Goal: Find specific page/section

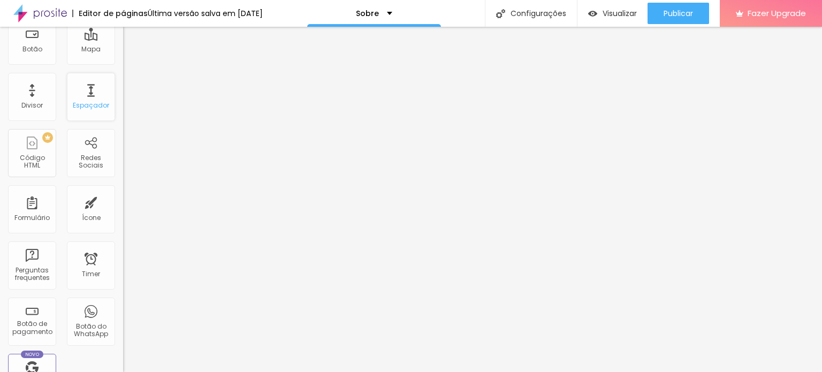
scroll to position [161, 0]
click at [36, 216] on div "Formulário" at bounding box center [31, 214] width 35 height 7
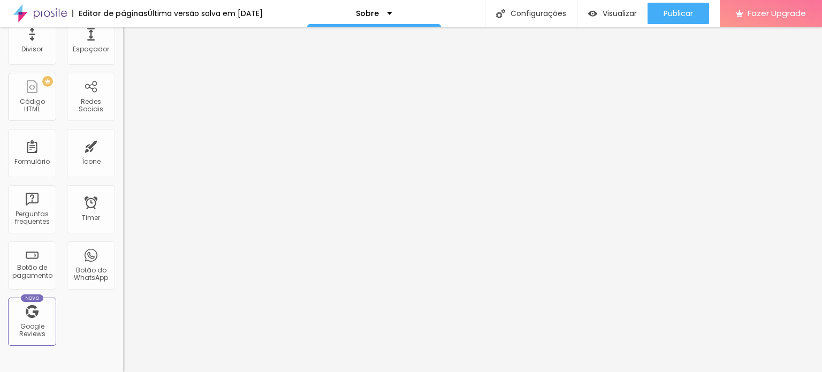
scroll to position [0, 0]
